Goal: Navigation & Orientation: Understand site structure

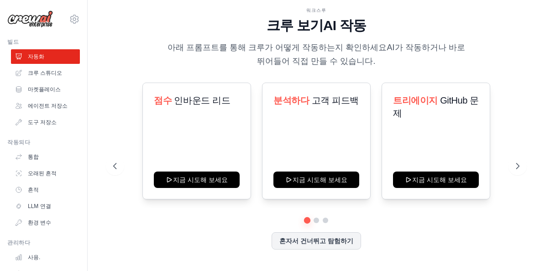
click at [526, 165] on button at bounding box center [518, 166] width 18 height 18
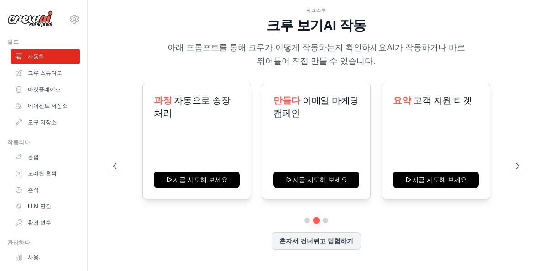
click at [513, 161] on button at bounding box center [518, 166] width 18 height 18
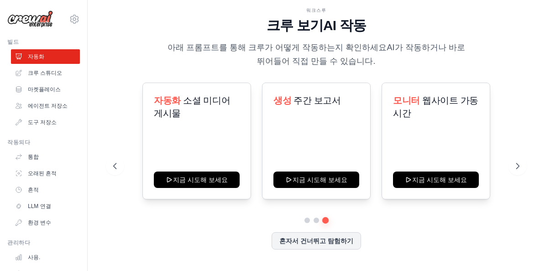
click at [309, 245] on button "혼자서 건너뛰고 탐험하기" at bounding box center [316, 240] width 89 height 17
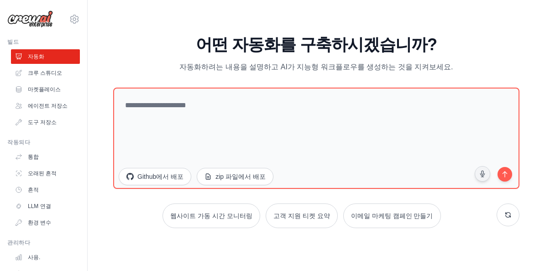
click at [30, 72] on font "크루 스튜디오" at bounding box center [45, 73] width 34 height 6
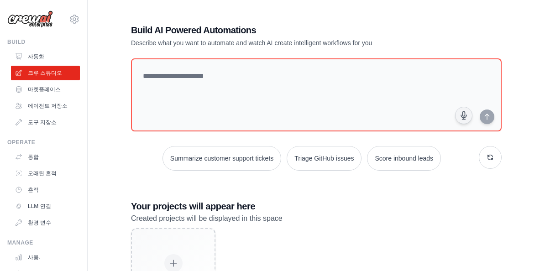
click at [28, 88] on link "마켓플레이스" at bounding box center [45, 89] width 69 height 15
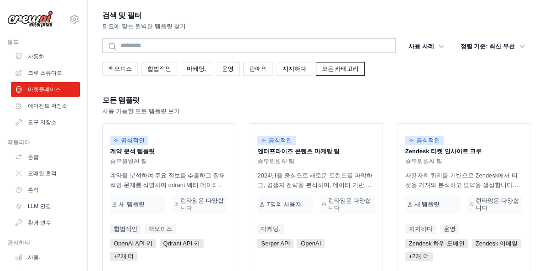
click at [73, 21] on icon at bounding box center [74, 19] width 11 height 11
click at [85, 59] on span "설정" at bounding box center [112, 56] width 72 height 9
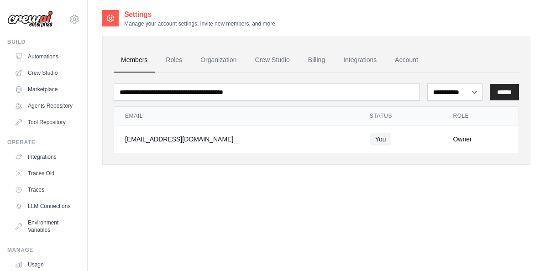
click at [90, 56] on div "**********" at bounding box center [316, 144] width 457 height 271
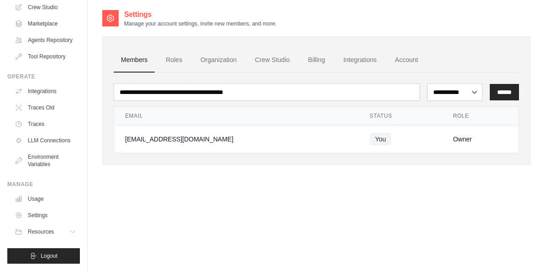
scroll to position [66, 0]
click at [58, 8] on link "Crew Studio" at bounding box center [45, 7] width 69 height 15
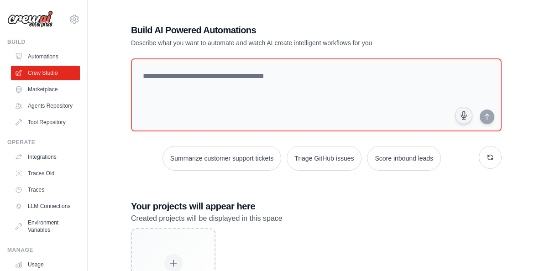
click at [69, 52] on link "Automations" at bounding box center [45, 56] width 69 height 15
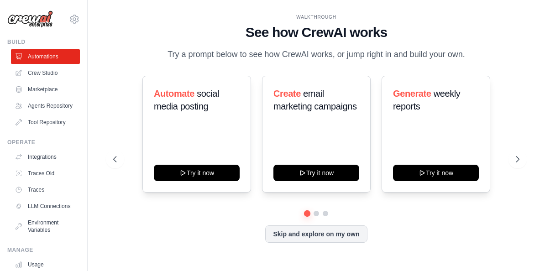
click at [33, 155] on link "Integrations" at bounding box center [45, 157] width 69 height 15
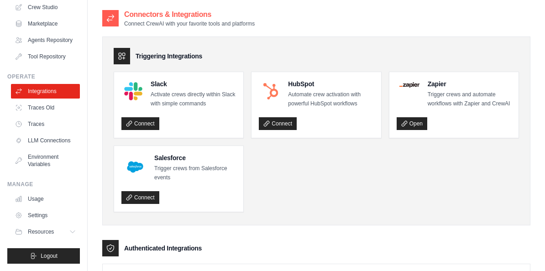
scroll to position [66, 0]
click at [35, 4] on link "Crew Studio" at bounding box center [45, 7] width 69 height 15
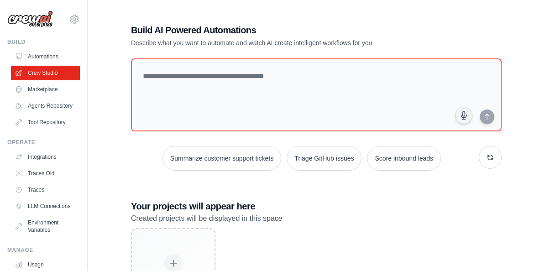
click at [79, 16] on icon at bounding box center [74, 19] width 11 height 11
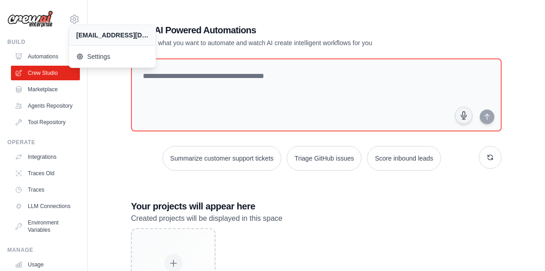
click at [29, 24] on img at bounding box center [30, 18] width 46 height 17
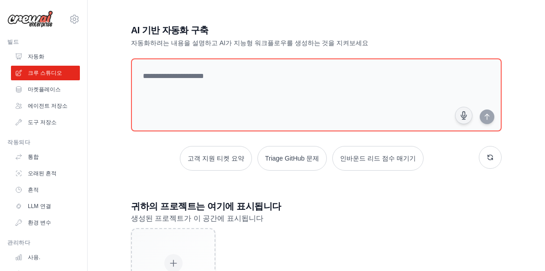
click at [20, 58] on icon at bounding box center [19, 56] width 6 height 5
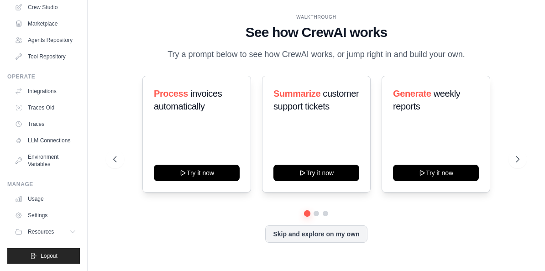
scroll to position [66, 0]
click at [22, 217] on icon at bounding box center [18, 215] width 7 height 7
